Goal: Task Accomplishment & Management: Use online tool/utility

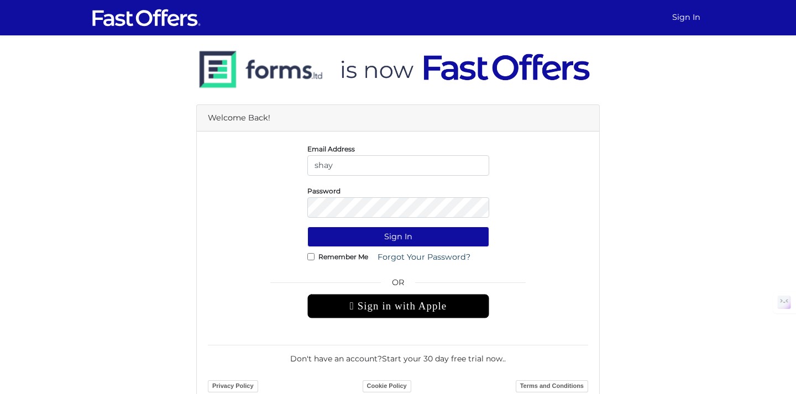
type input "[EMAIL_ADDRESS][DOMAIN_NAME]"
click at [307, 227] on button "Sign In" at bounding box center [398, 237] width 182 height 20
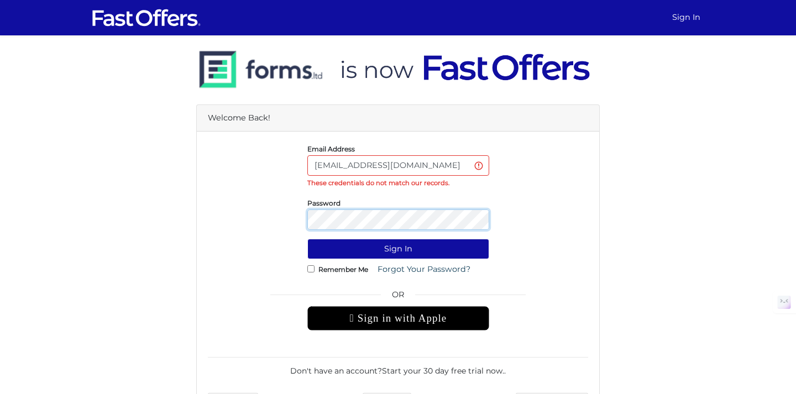
click at [307, 239] on button "Sign In" at bounding box center [398, 249] width 182 height 20
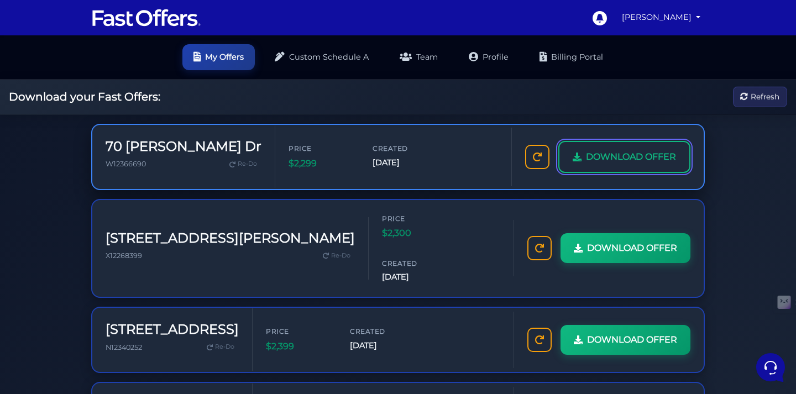
click at [586, 164] on span "DOWNLOAD OFFER" at bounding box center [631, 157] width 90 height 14
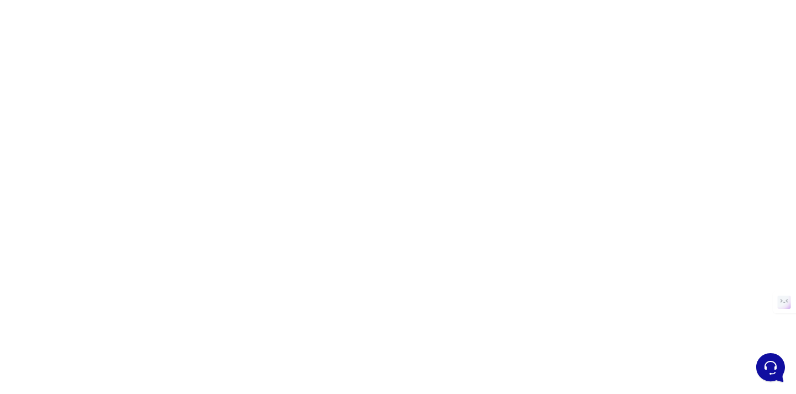
scroll to position [86, 0]
